Goal: Transaction & Acquisition: Register for event/course

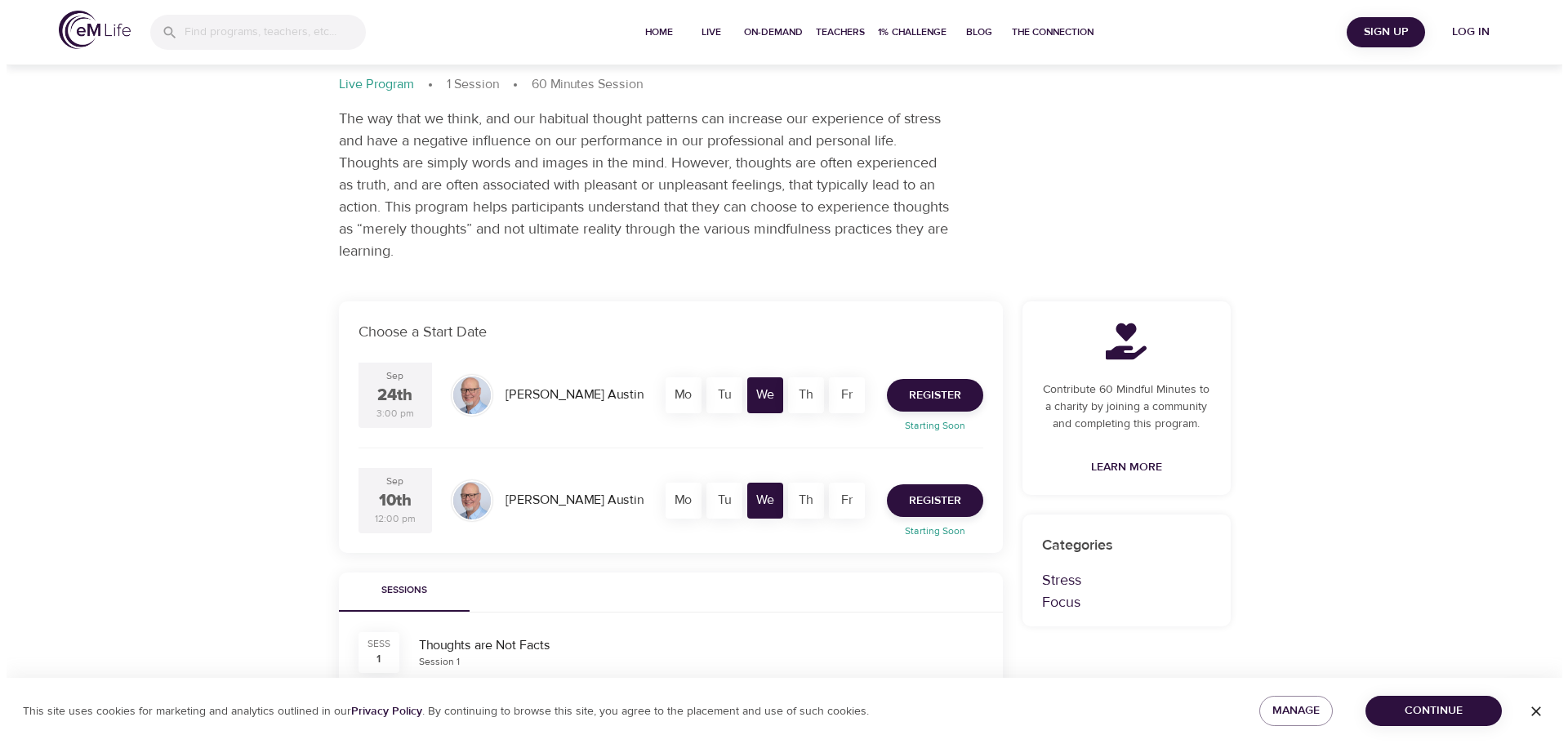
scroll to position [163, 0]
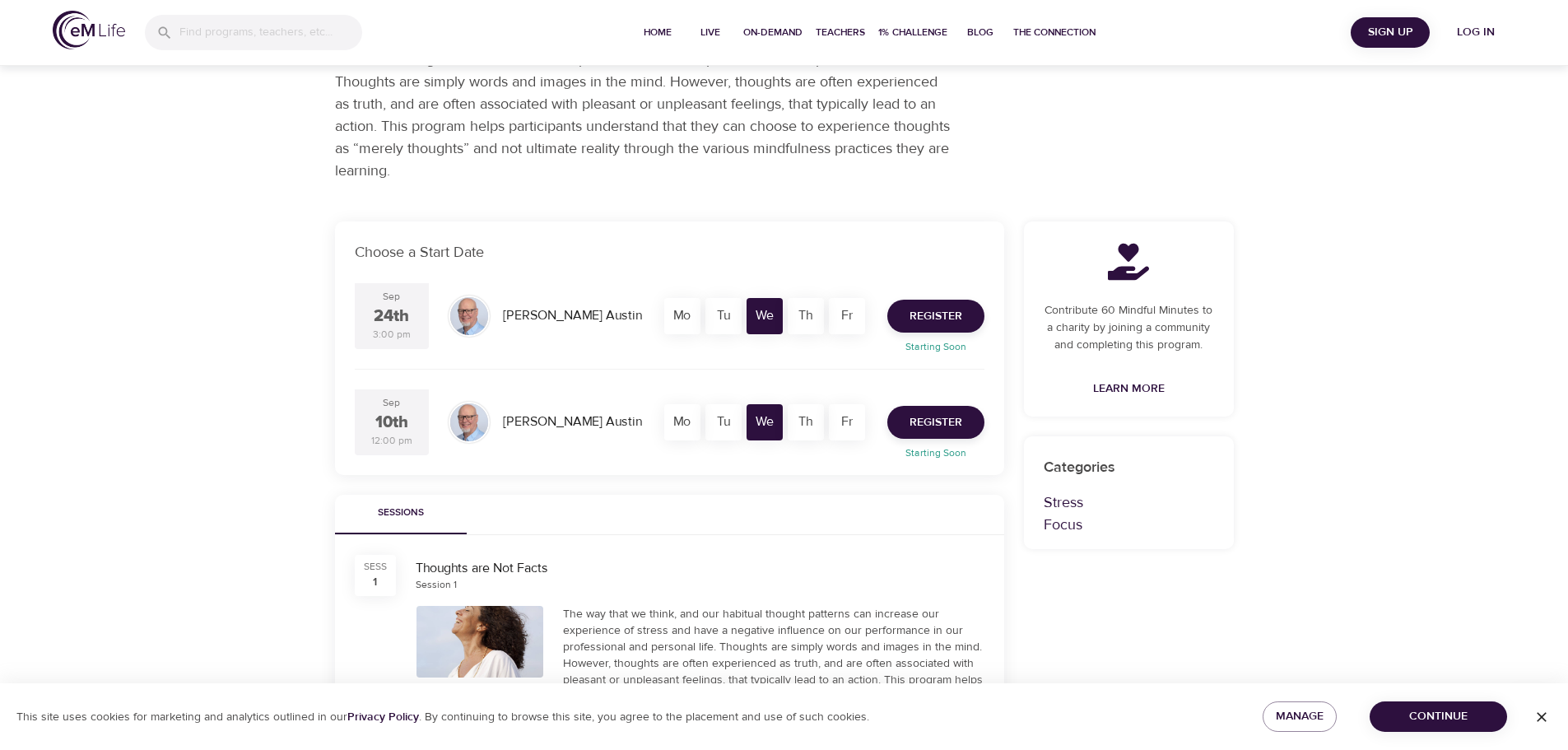
click at [380, 323] on div "24th" at bounding box center [391, 317] width 35 height 24
click at [854, 323] on div "Fr" at bounding box center [847, 316] width 36 height 36
click at [937, 325] on span "Register" at bounding box center [936, 316] width 52 height 21
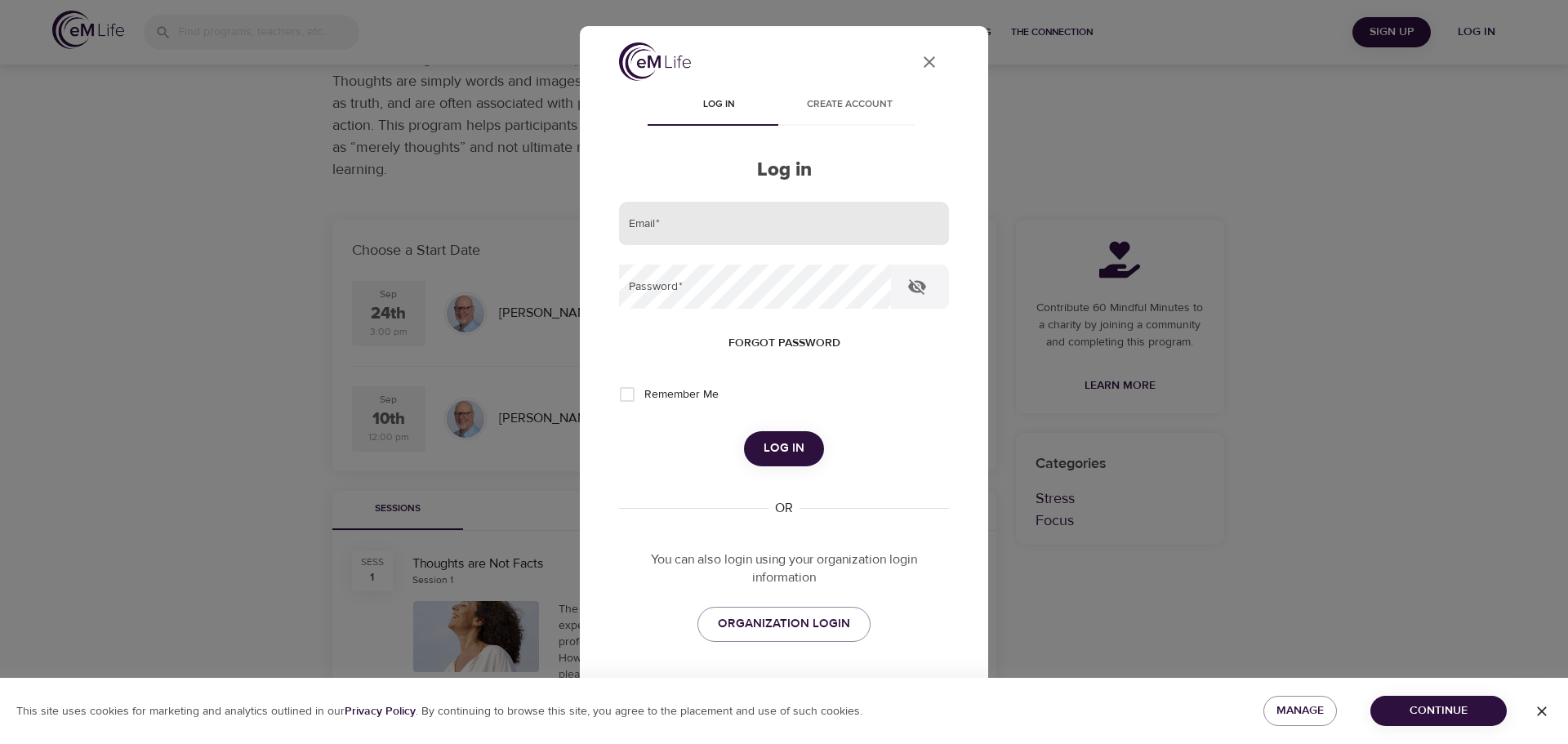
click at [739, 220] on input "email" at bounding box center [784, 223] width 330 height 44
type input "gaguirre@lee.vote"
click at [744, 431] on button "Log in" at bounding box center [784, 448] width 80 height 34
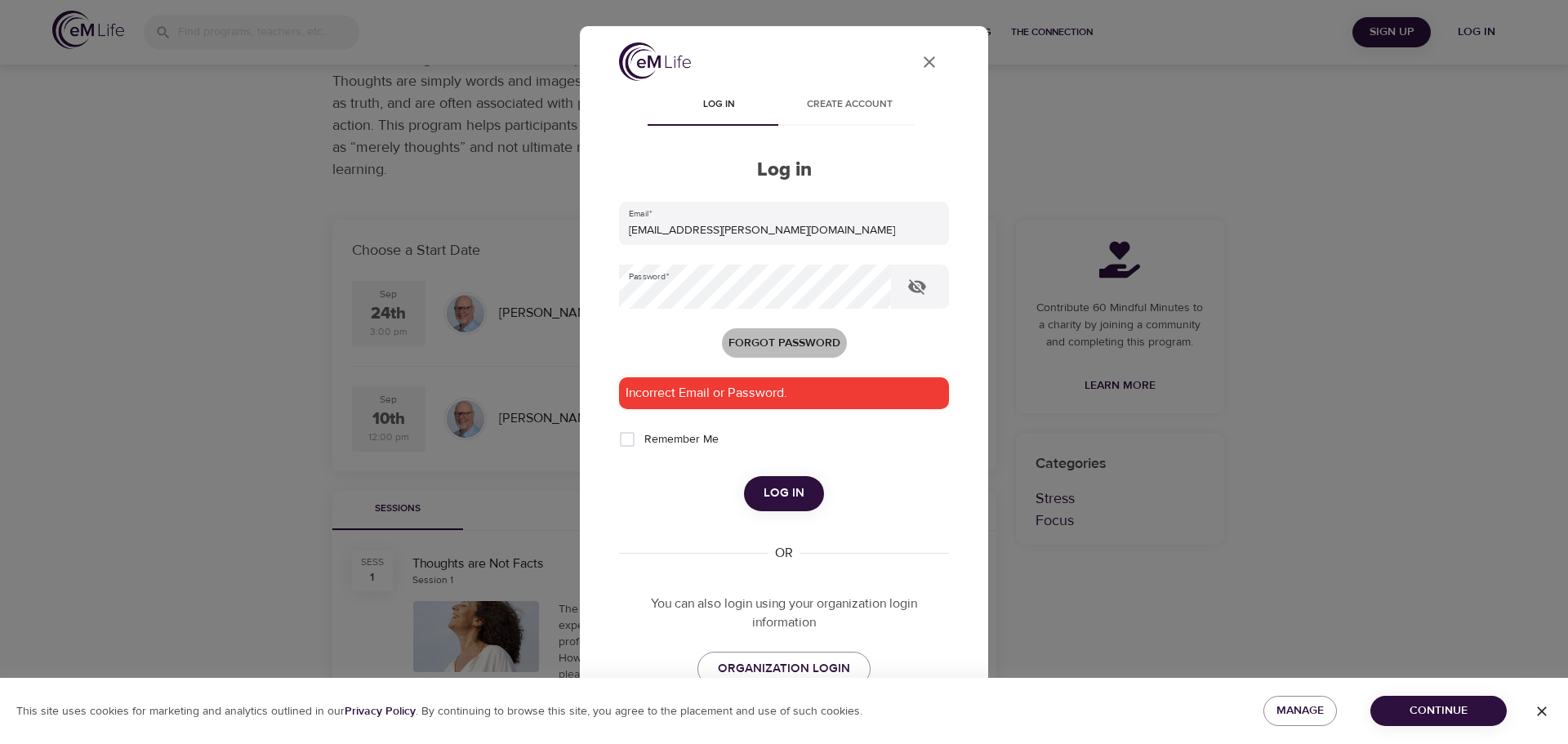
click at [778, 333] on span "Forgot password" at bounding box center [784, 343] width 112 height 21
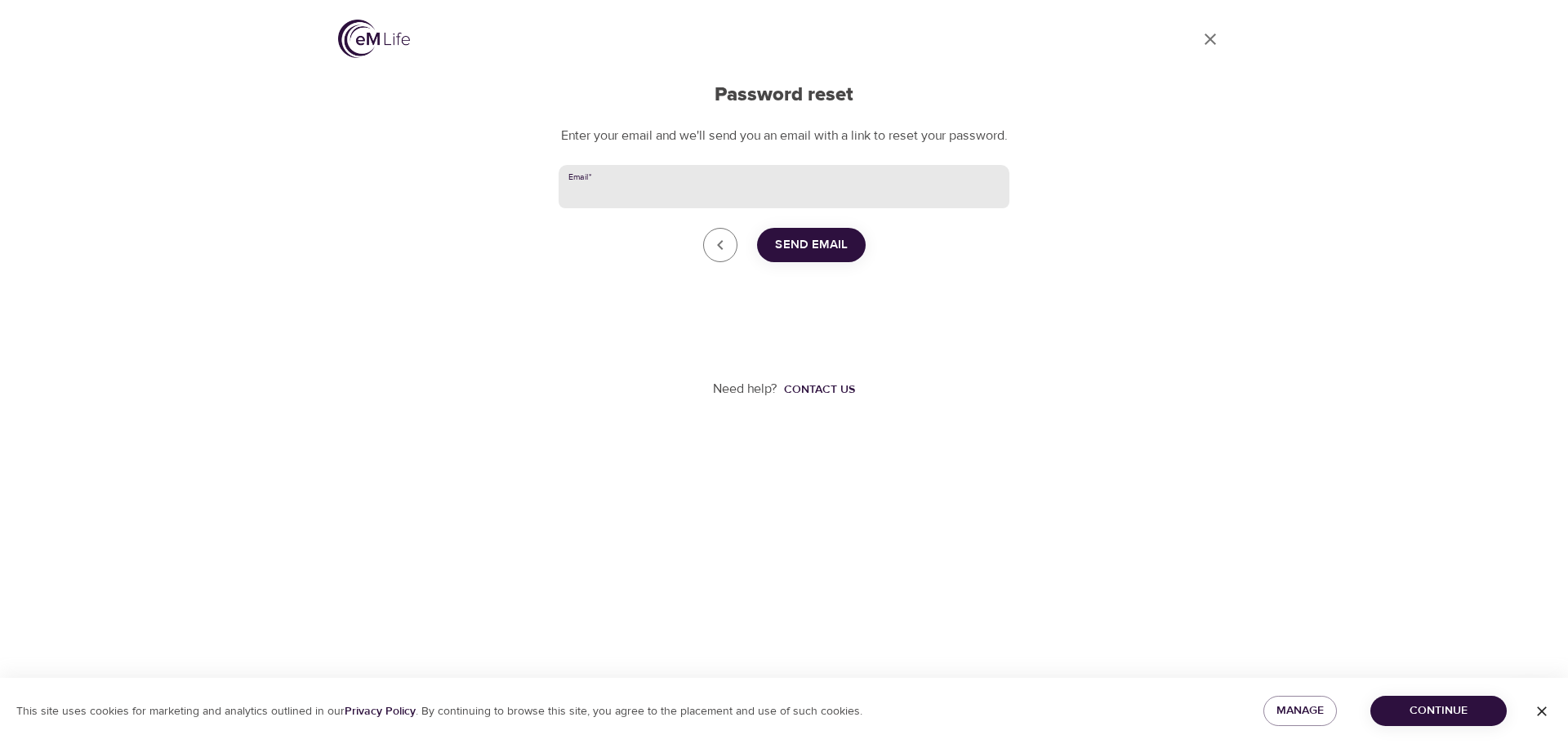
click at [707, 206] on input "Email   *" at bounding box center [784, 187] width 451 height 44
type input "social@leeelections.com"
click at [717, 209] on input "social@leeelections.com" at bounding box center [784, 187] width 451 height 44
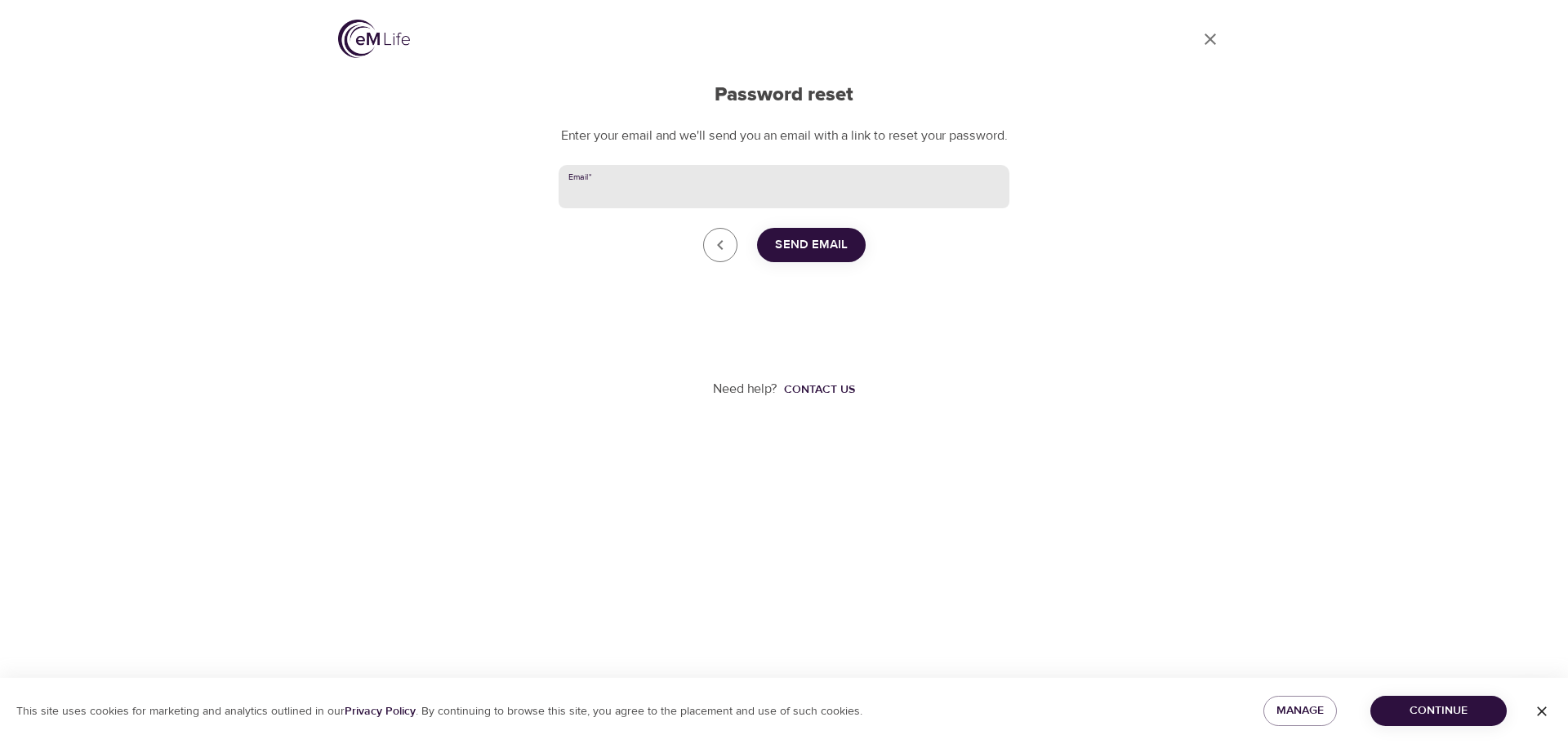
click at [717, 209] on input "Email   *" at bounding box center [784, 187] width 451 height 44
type input "gaguirre@lee.vote"
click at [826, 256] on span "Send Email" at bounding box center [810, 245] width 73 height 22
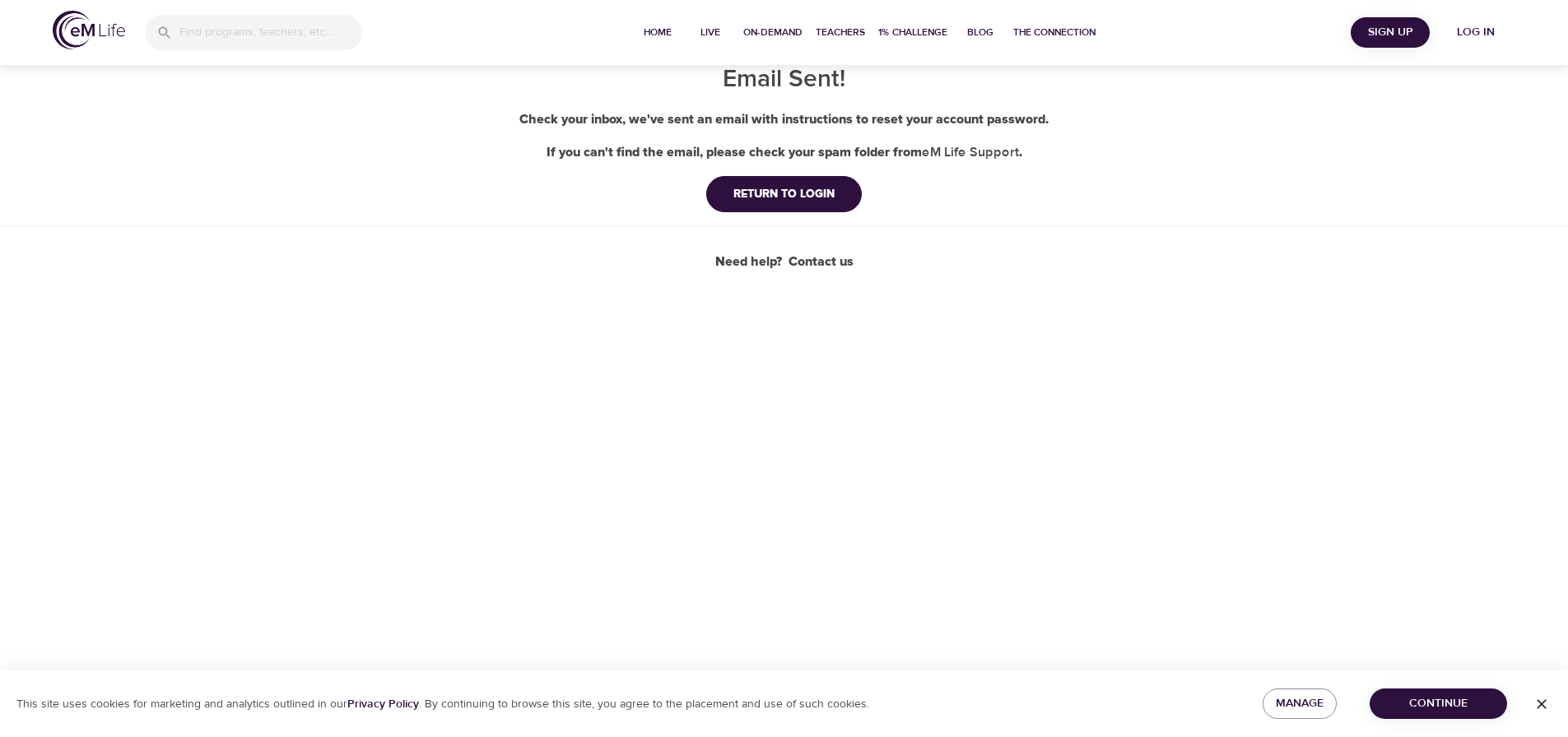
click at [745, 174] on div "Email Sent! Check your inbox, we've sent an email with instructions to reset yo…" at bounding box center [784, 136] width 1568 height 271
click at [750, 189] on div "RETURN TO LOGIN" at bounding box center [784, 194] width 128 height 16
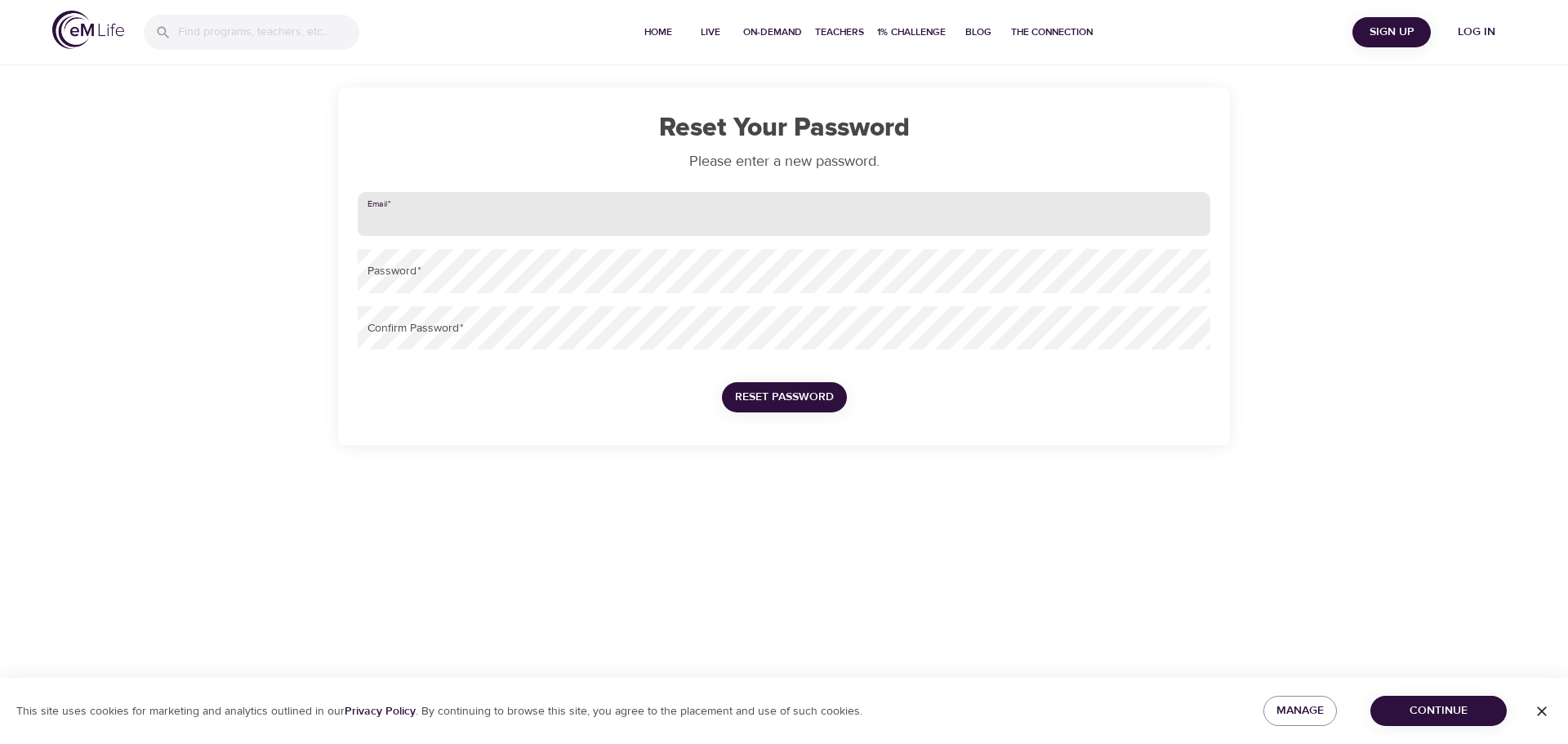
type input "[EMAIL_ADDRESS][PERSON_NAME][DOMAIN_NAME]"
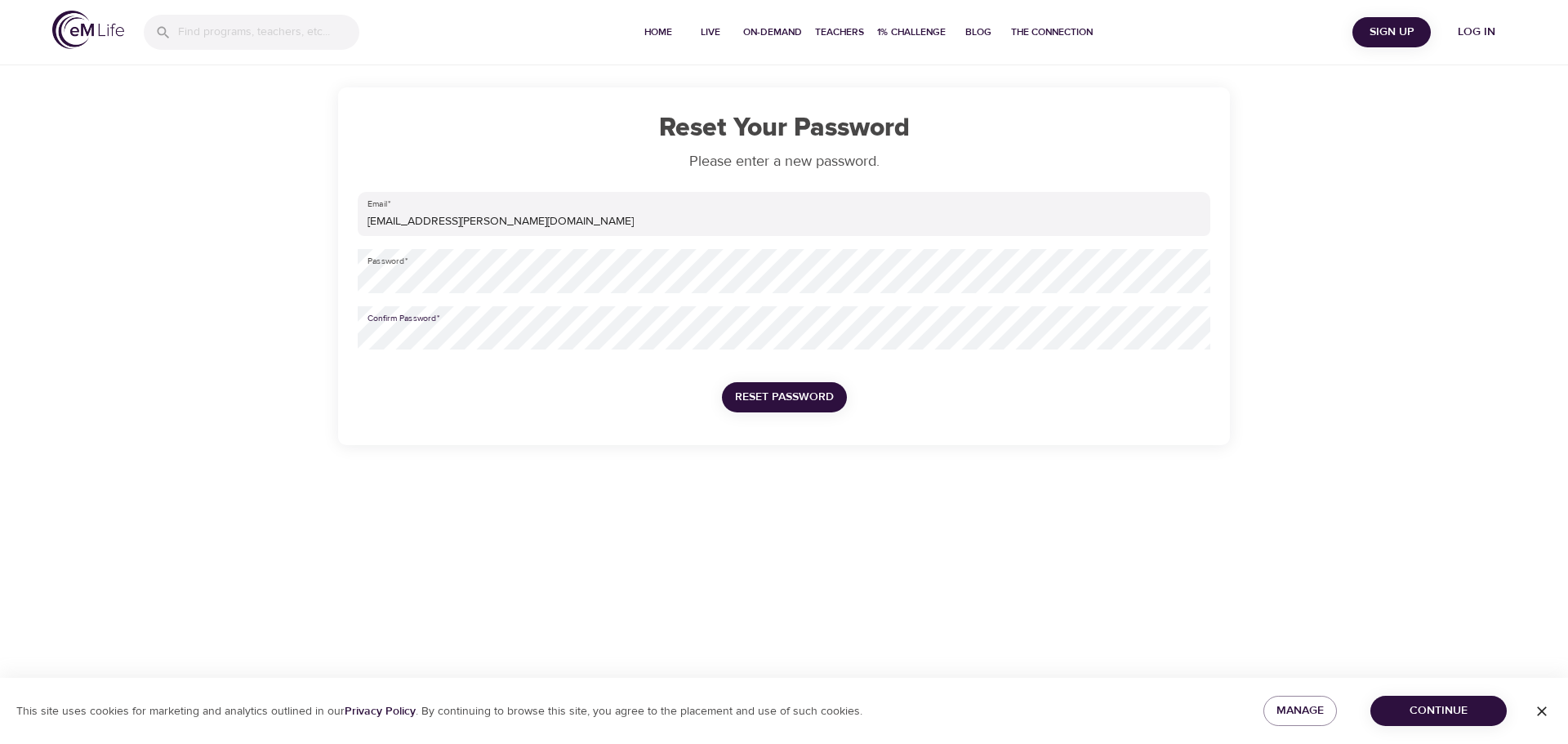
click at [807, 401] on span "Reset Password" at bounding box center [784, 397] width 99 height 21
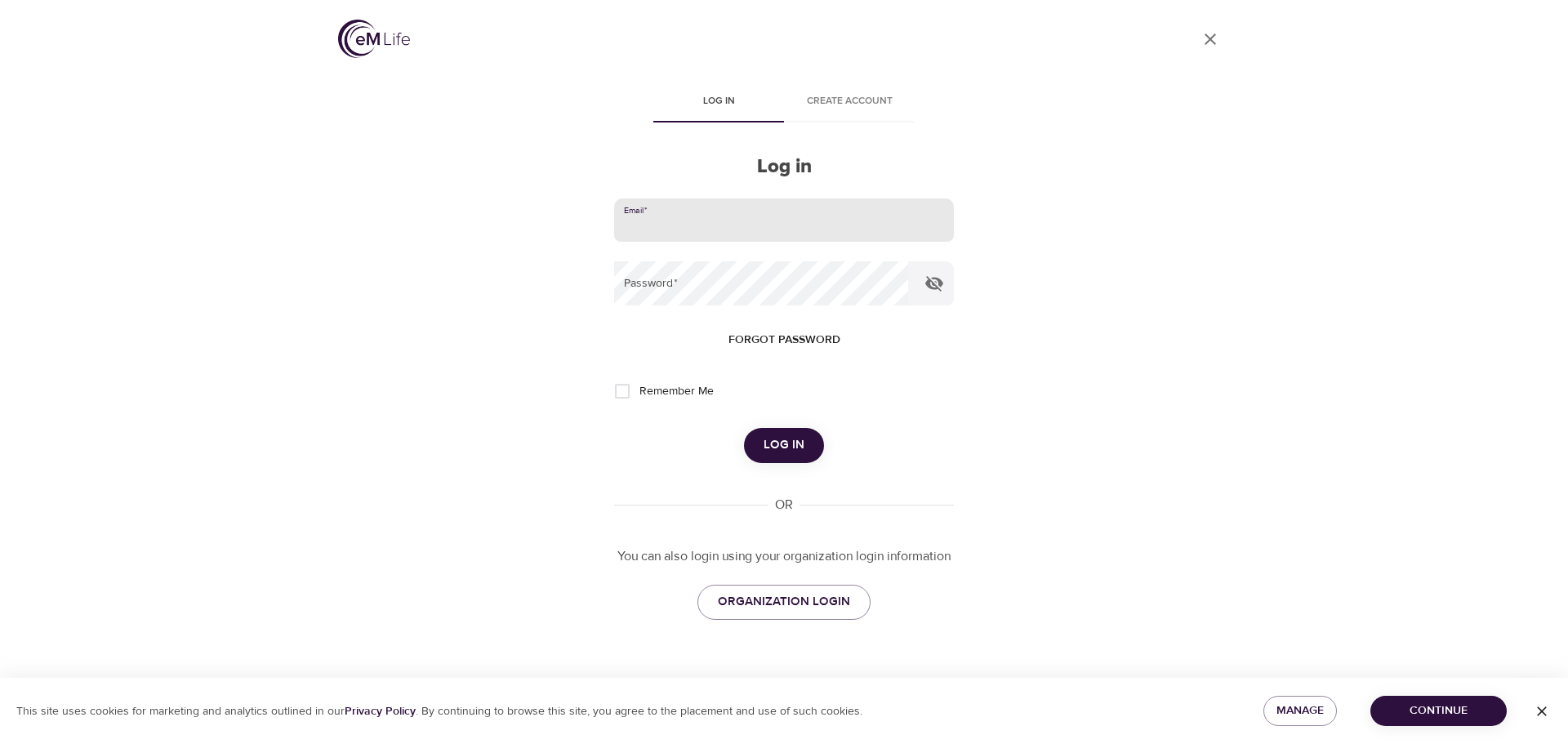
click at [724, 231] on input "email" at bounding box center [784, 220] width 339 height 44
type input "gaguirre@lee.vote"
click at [744, 428] on button "Log in" at bounding box center [784, 445] width 80 height 34
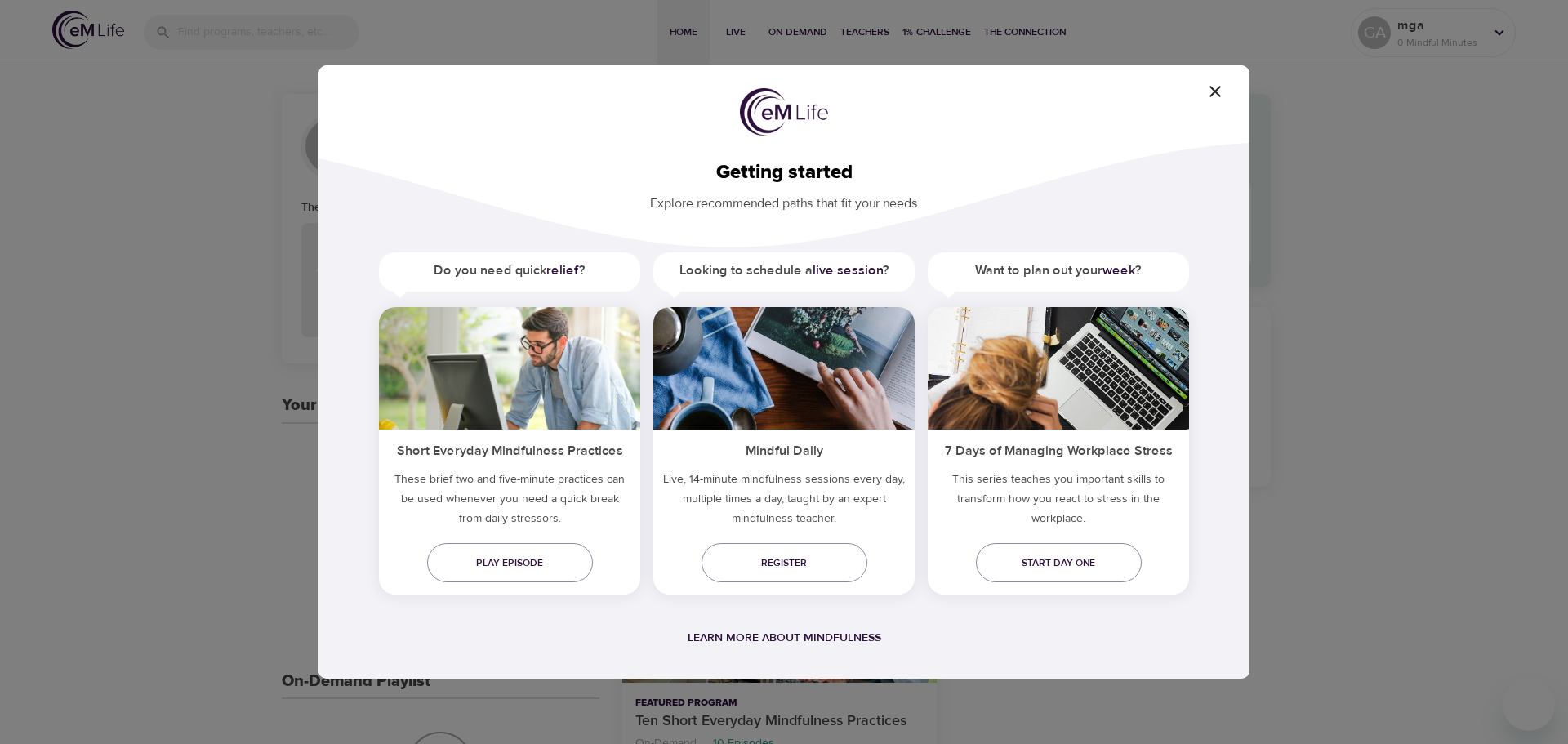
click at [1220, 86] on icon "button" at bounding box center [1214, 92] width 12 height 12
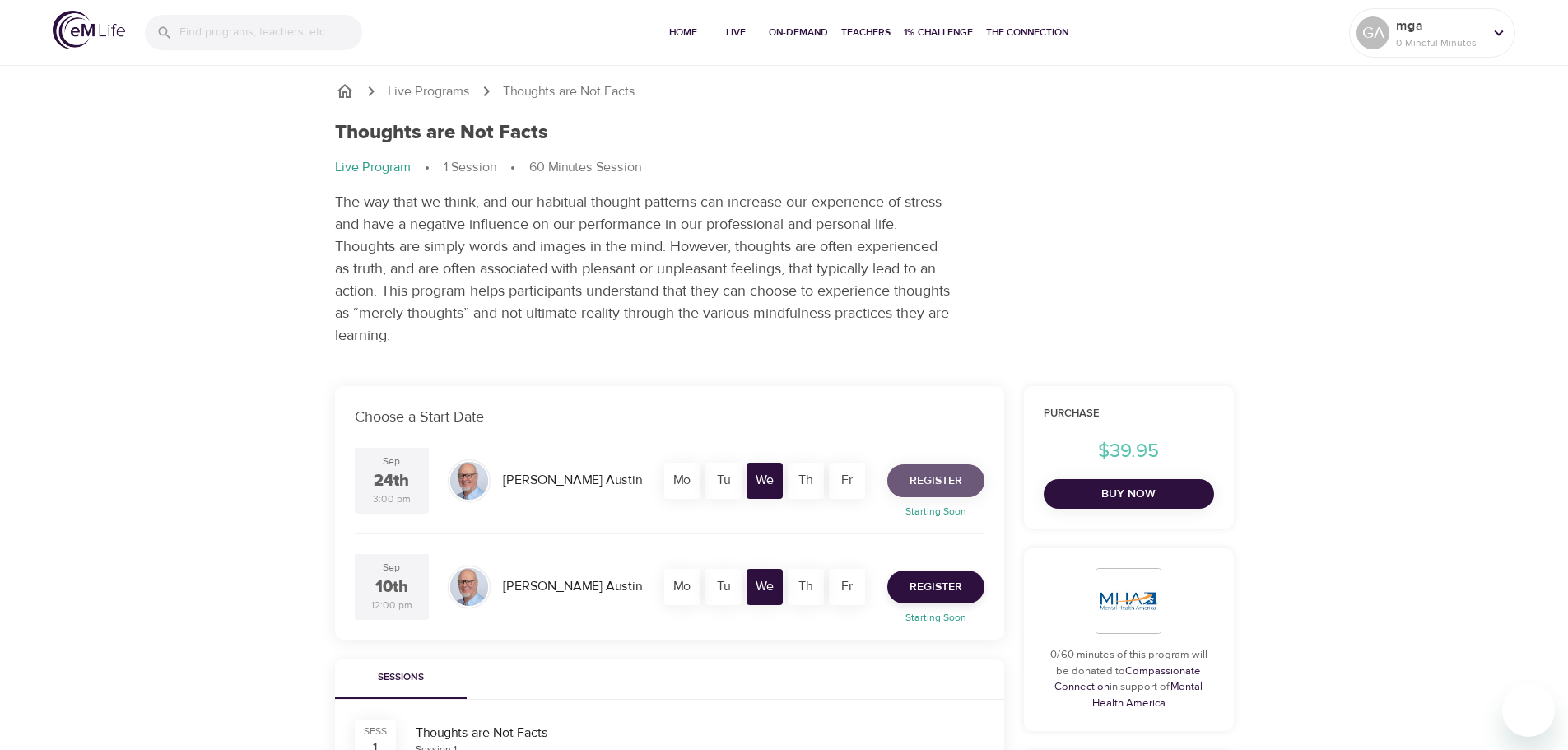
click at [963, 464] on button "Register" at bounding box center [936, 480] width 97 height 33
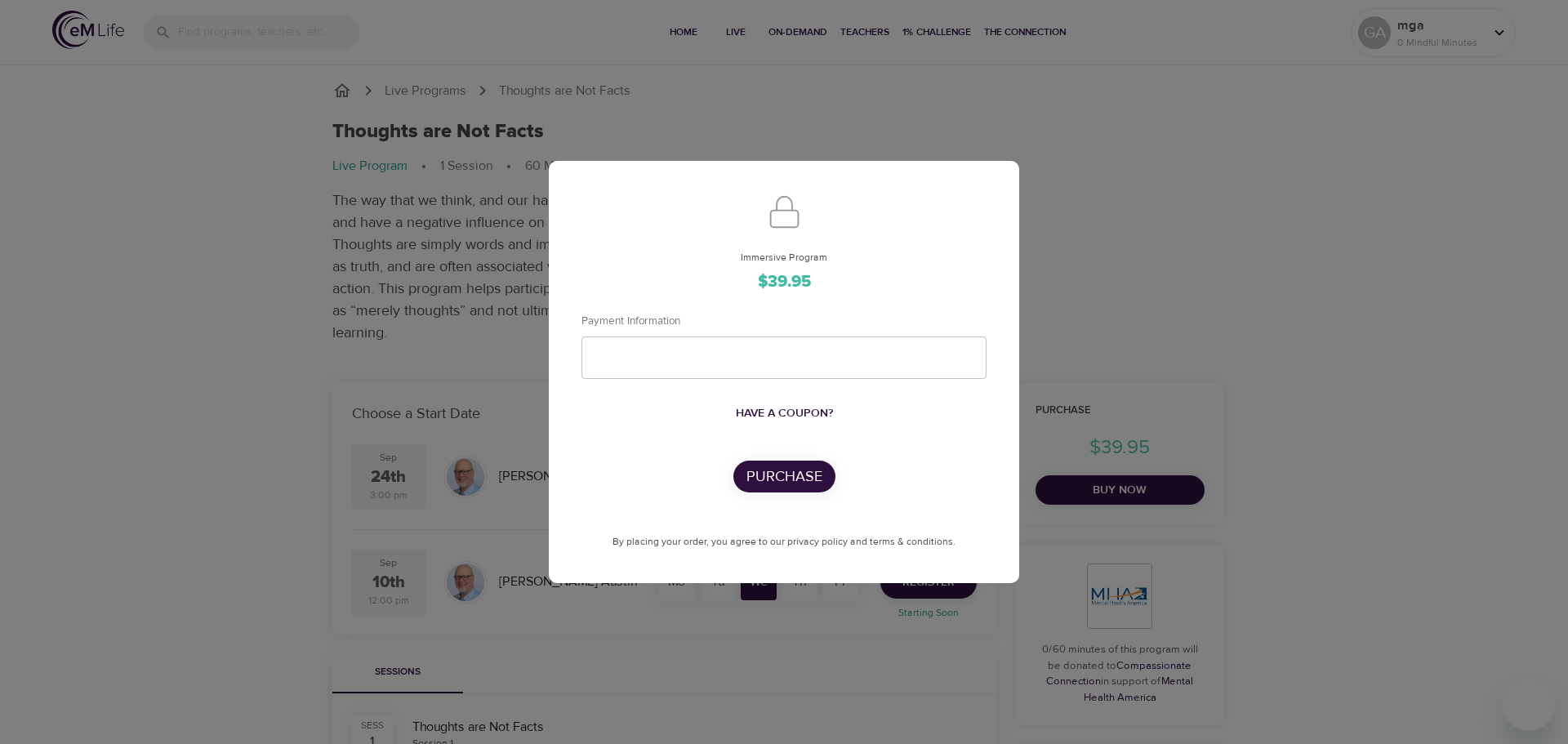
click at [1066, 264] on div "Immersive Program $39.95 Payment Information Have a coupon? Purchase By placing…" at bounding box center [784, 372] width 1568 height 744
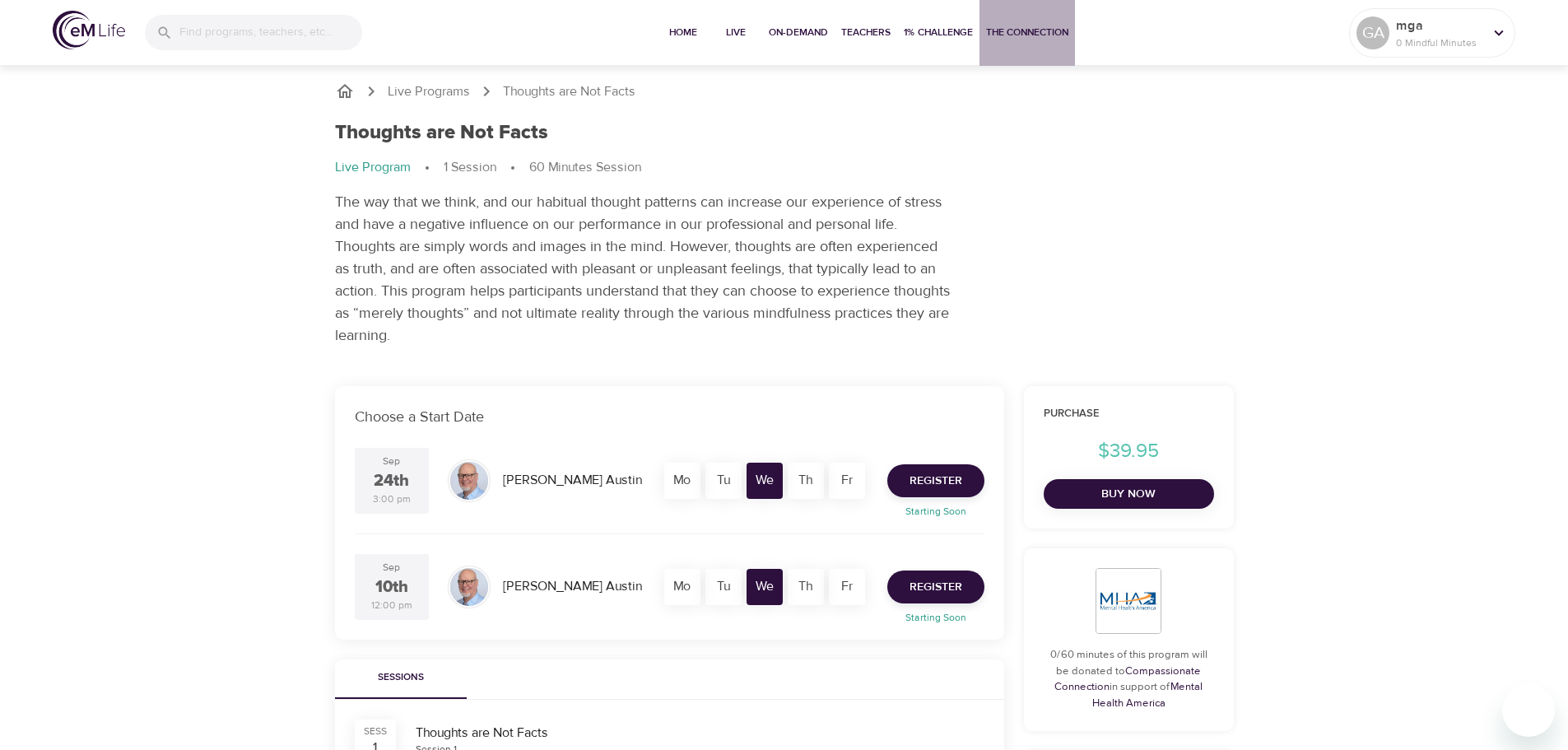
click at [1022, 38] on span "The Connection" at bounding box center [1027, 32] width 82 height 17
